Goal: Transaction & Acquisition: Purchase product/service

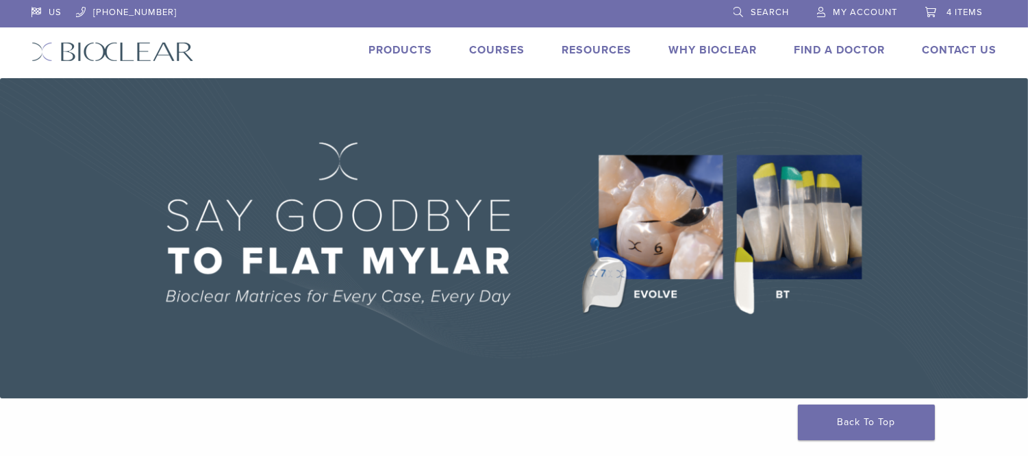
click at [978, 12] on span "4 items" at bounding box center [965, 12] width 36 height 11
click at [408, 41] on div "US 1.855.712.5327 Search My Account 4 items Cart × BT Matrix Series - Small, Pi…" at bounding box center [514, 39] width 986 height 78
click at [410, 51] on link "Products" at bounding box center [401, 50] width 64 height 14
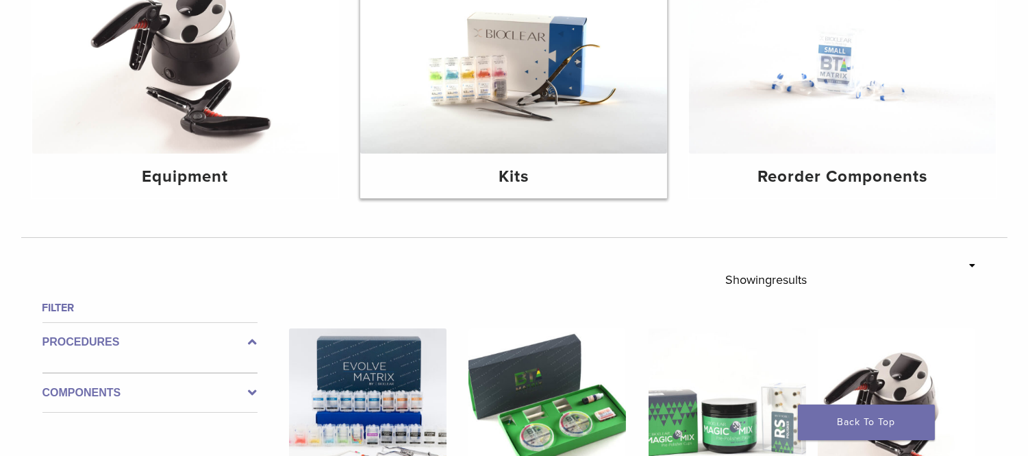
scroll to position [228, 0]
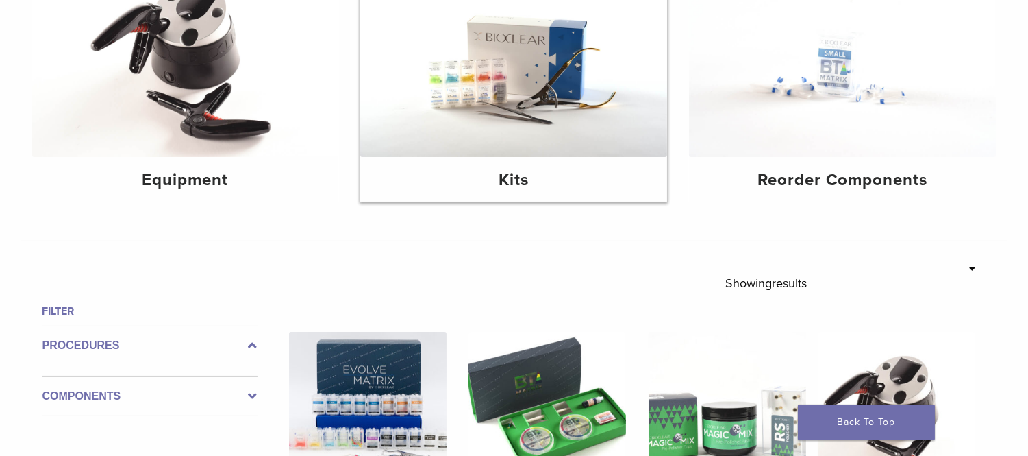
click at [525, 147] on img at bounding box center [513, 54] width 307 height 205
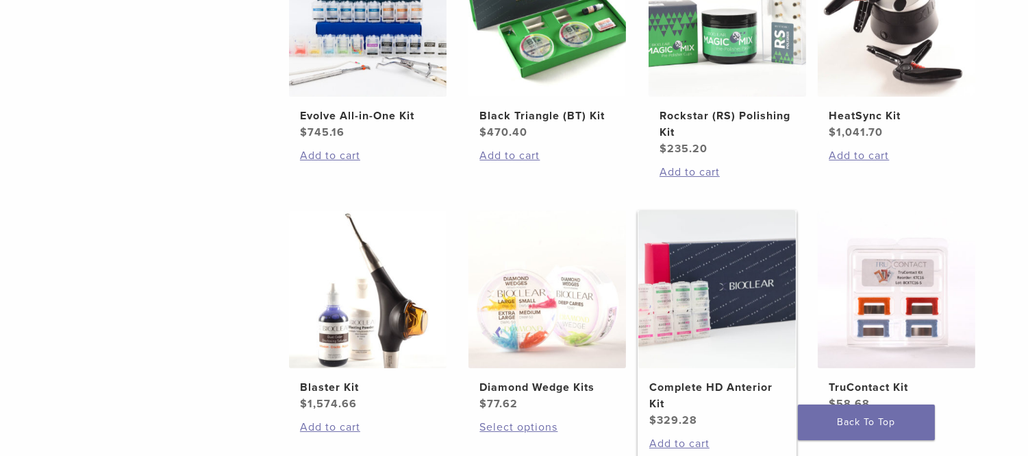
scroll to position [304, 0]
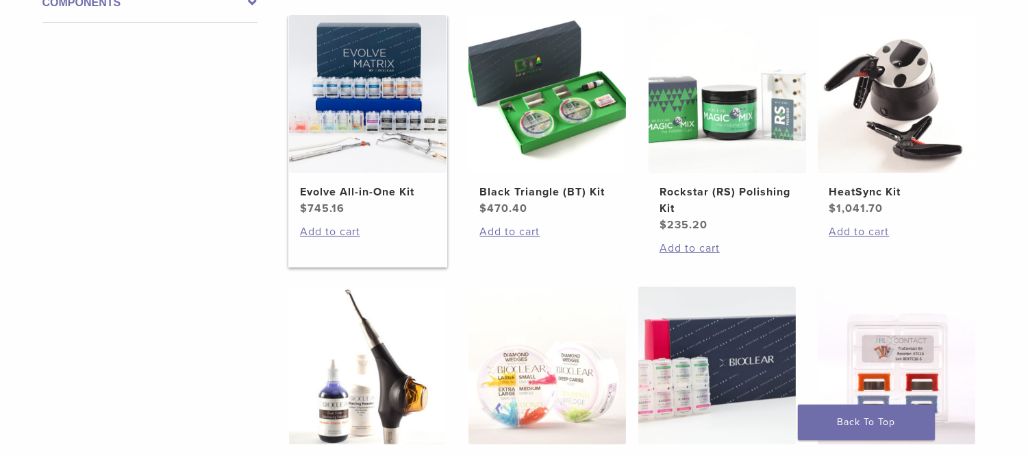
click at [352, 134] on img at bounding box center [368, 94] width 158 height 158
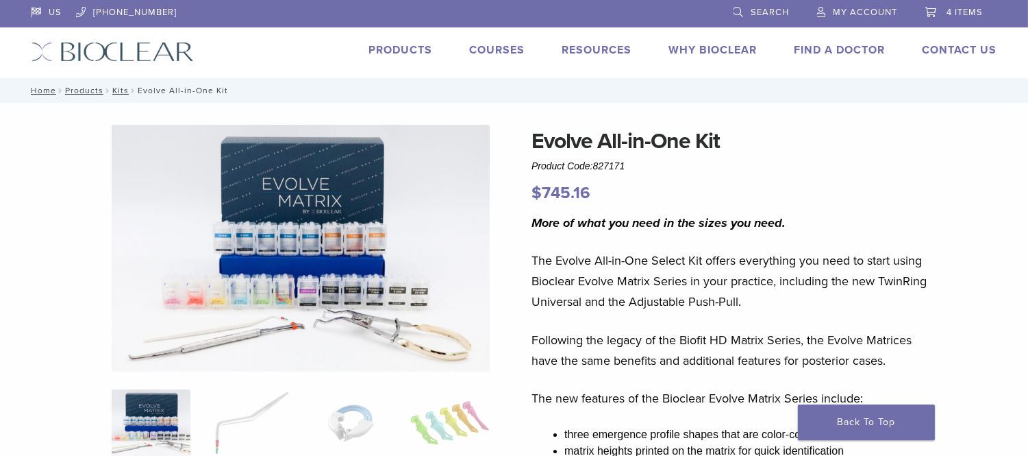
drag, startPoint x: 764, startPoint y: 16, endPoint x: 754, endPoint y: 18, distance: 10.0
click at [764, 16] on span "Search" at bounding box center [770, 12] width 38 height 11
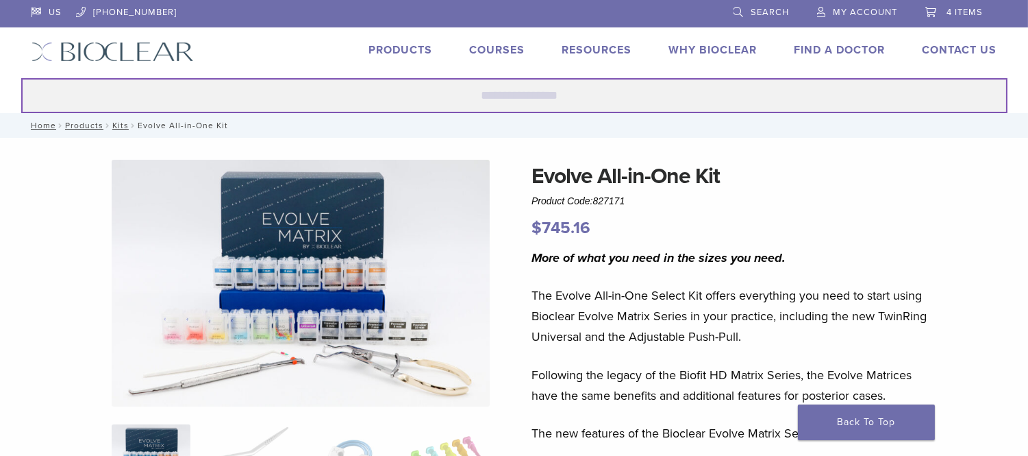
click at [471, 94] on input "Search for:" at bounding box center [514, 95] width 986 height 35
type input "**********"
click at [21, 77] on button "Search" at bounding box center [21, 77] width 1 height 1
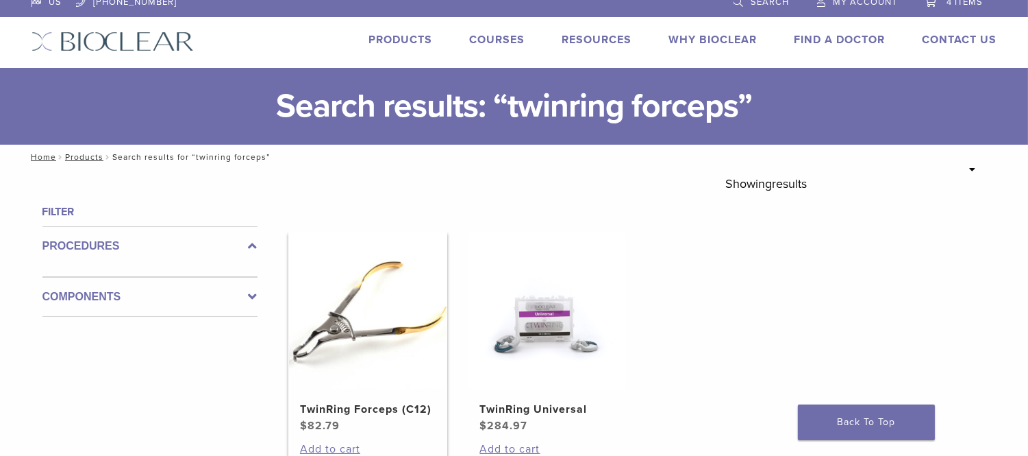
scroll to position [76, 0]
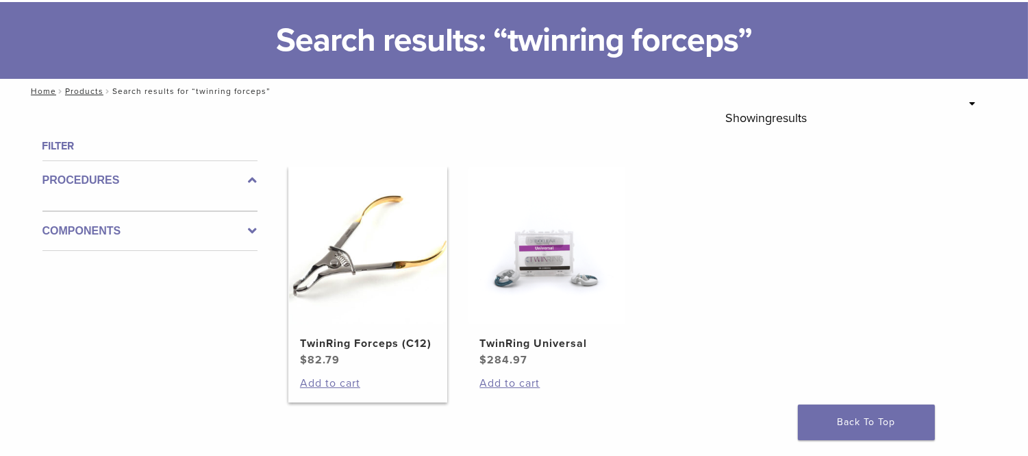
click at [345, 299] on img at bounding box center [368, 245] width 158 height 158
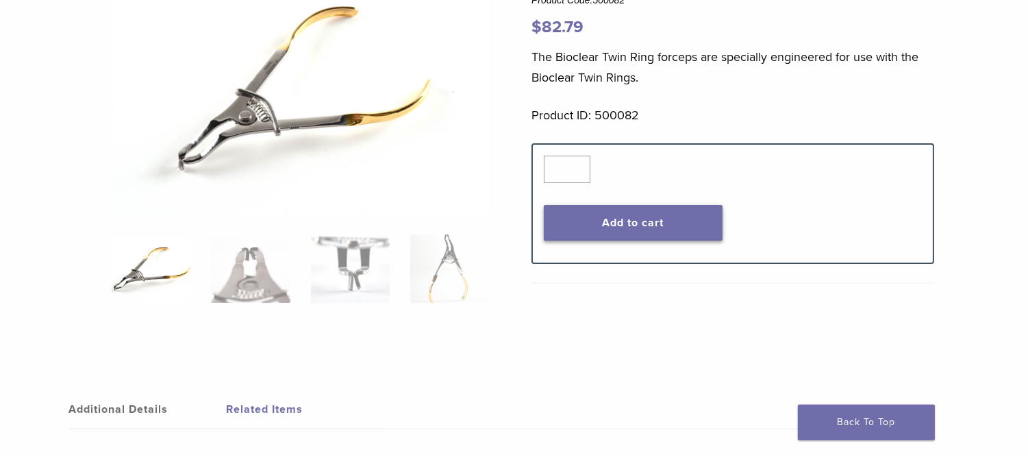
scroll to position [76, 0]
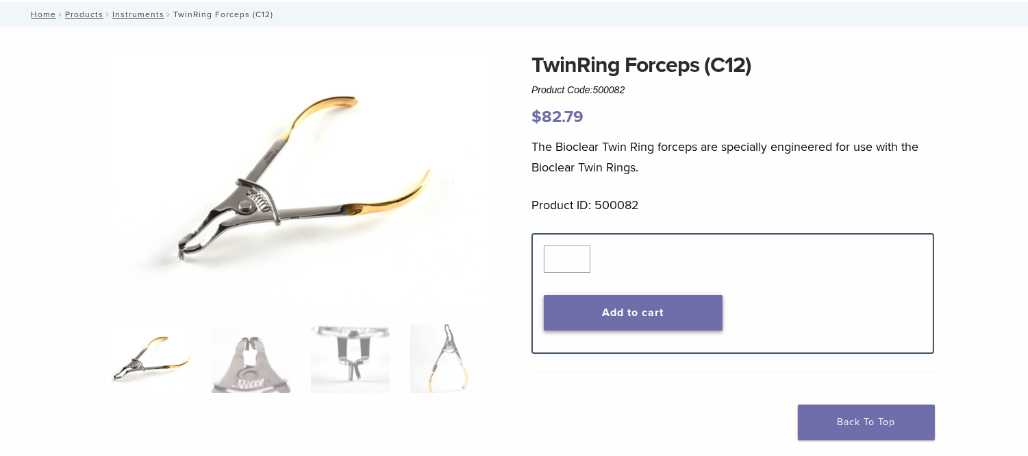
click at [648, 314] on button "Add to cart" at bounding box center [633, 313] width 179 height 36
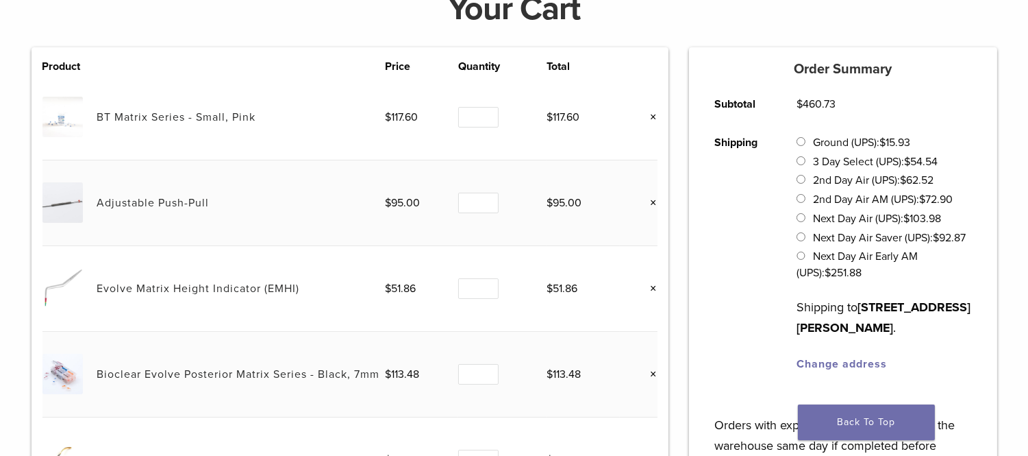
scroll to position [228, 0]
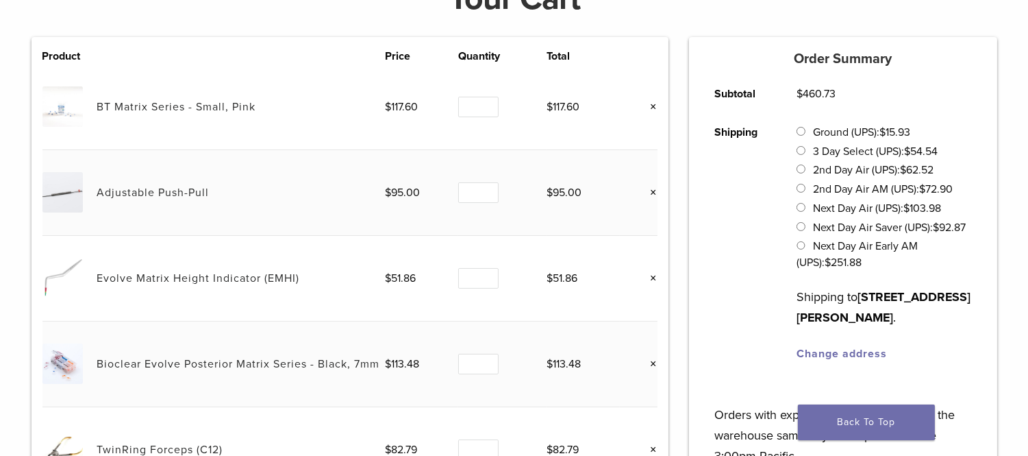
click at [654, 363] on link "×" at bounding box center [649, 364] width 18 height 18
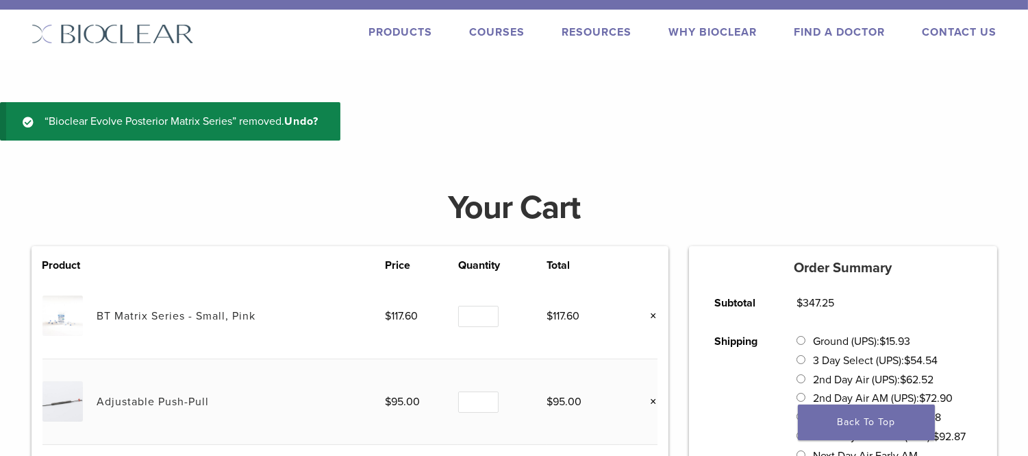
scroll to position [0, 0]
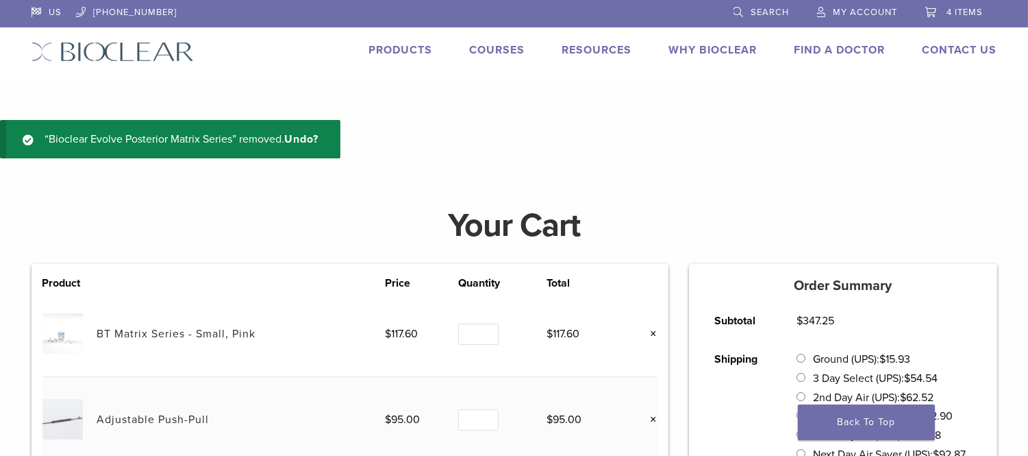
click at [385, 52] on link "Products" at bounding box center [401, 50] width 64 height 14
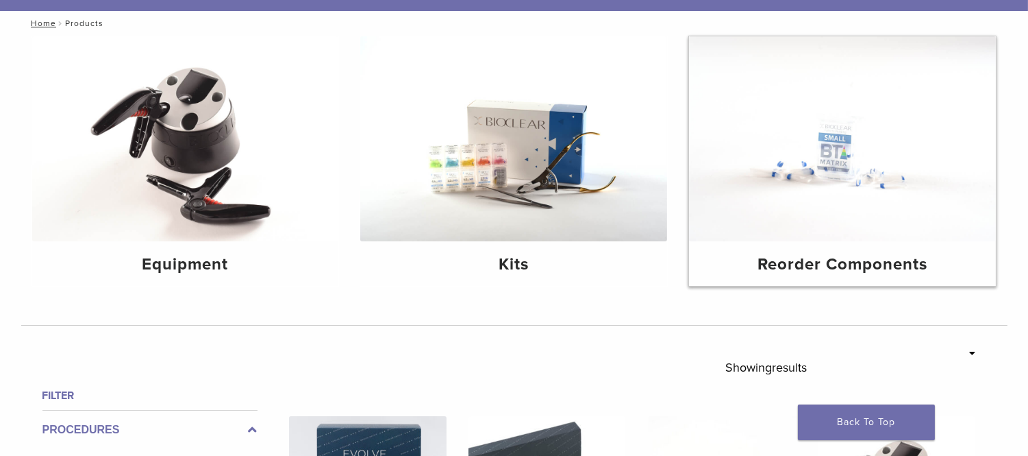
scroll to position [152, 0]
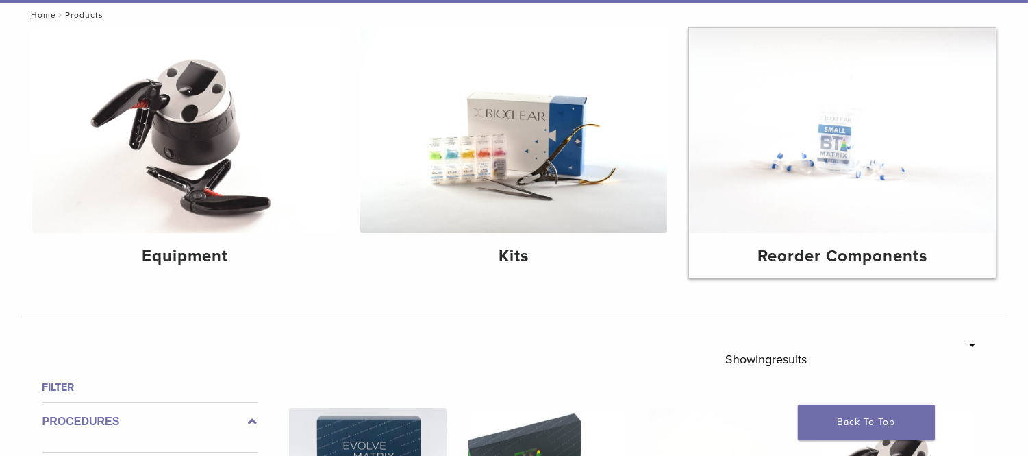
click at [884, 133] on img at bounding box center [842, 130] width 307 height 205
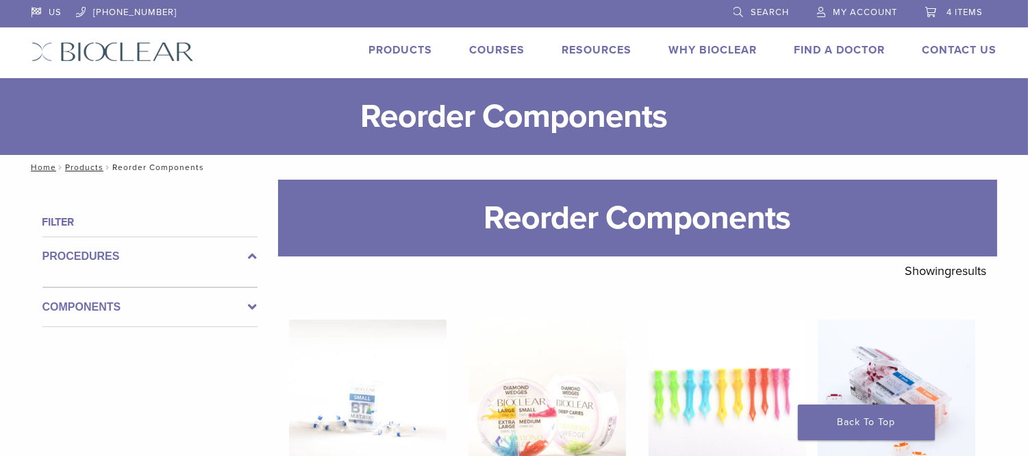
click at [978, 16] on span "4 items" at bounding box center [965, 12] width 36 height 11
